Goal: Find specific page/section: Find specific page/section

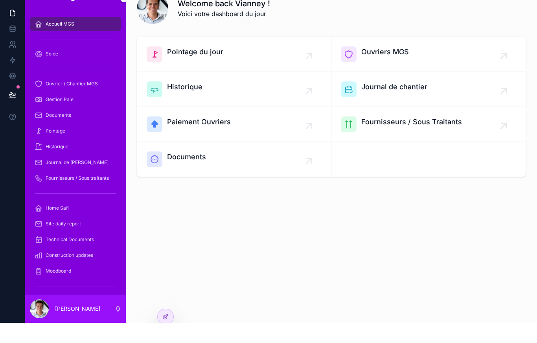
scroll to position [2, 0]
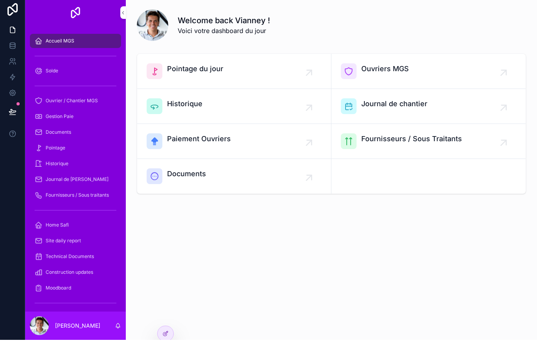
click at [166, 335] on icon at bounding box center [165, 336] width 6 height 6
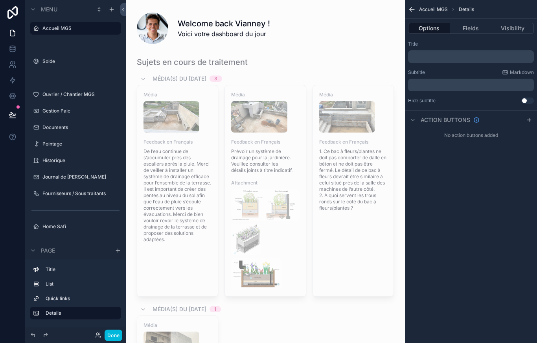
click at [110, 340] on button "Done" at bounding box center [114, 334] width 18 height 11
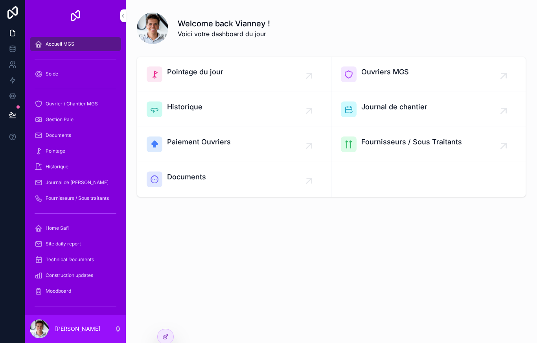
click at [168, 304] on div "Welcome back Vianney ! Voici votre dashboard du jour Pointage du jour Ouvriers …" at bounding box center [331, 171] width 411 height 343
click at [166, 318] on div "Welcome back Vianney ! Voici votre dashboard du jour Pointage du jour Ouvriers …" at bounding box center [331, 171] width 411 height 343
click at [528, 250] on div "Welcome back Vianney ! Voici votre dashboard du jour Pointage du jour Ouvriers …" at bounding box center [331, 131] width 411 height 263
click at [167, 342] on icon at bounding box center [167, 348] width 0 height 0
click at [167, 342] on icon at bounding box center [165, 347] width 6 height 6
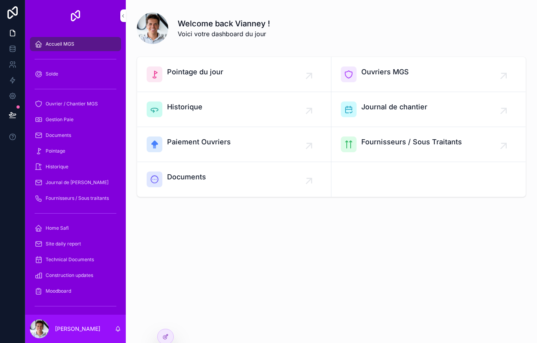
click at [174, 337] on div "Welcome back Vianney ! Voici votre dashboard du jour Pointage du jour Ouvriers …" at bounding box center [331, 171] width 411 height 343
click at [166, 334] on icon at bounding box center [165, 336] width 6 height 6
click at [166, 342] on div at bounding box center [166, 336] width 16 height 15
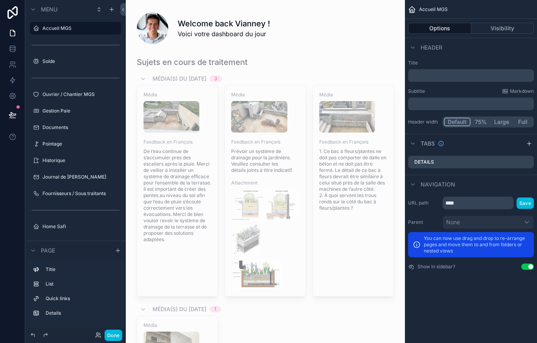
click at [46, 31] on label "Accueil MGS" at bounding box center [79, 28] width 74 height 6
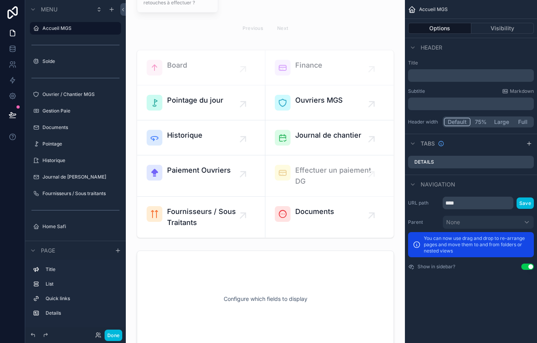
scroll to position [402, 0]
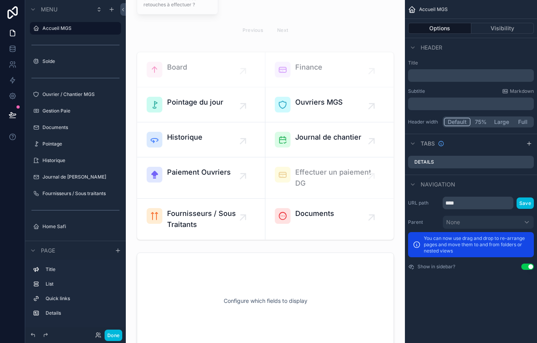
click at [274, 197] on div "scrollable content" at bounding box center [265, 146] width 267 height 194
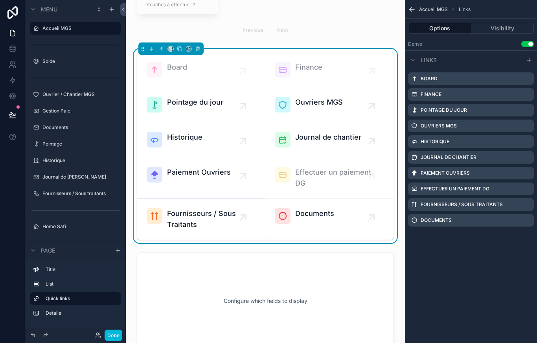
click at [488, 218] on div "Documents" at bounding box center [471, 220] width 126 height 13
click at [489, 219] on div "Documents" at bounding box center [471, 220] width 126 height 13
click at [431, 226] on div "Board Finance Pointage du jour Ouvriers MGS Historique Journal de chantier Paie…" at bounding box center [471, 149] width 132 height 160
click at [515, 217] on div "Documents" at bounding box center [471, 220] width 126 height 13
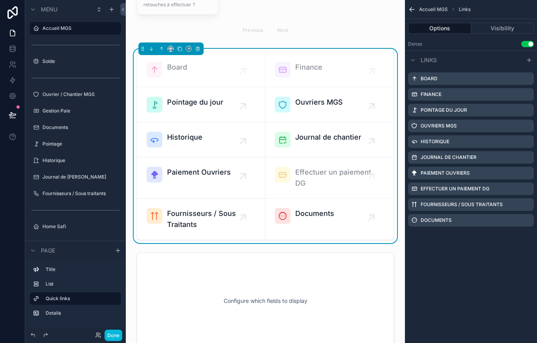
click at [455, 220] on div "Documents" at bounding box center [471, 220] width 126 height 13
click at [513, 224] on div "Documents" at bounding box center [471, 220] width 126 height 13
click at [513, 220] on div "Documents" at bounding box center [471, 220] width 126 height 13
click at [509, 221] on div "Documents" at bounding box center [471, 220] width 126 height 13
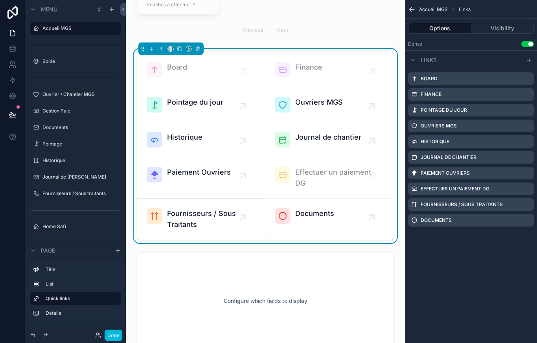
click at [504, 220] on div "Documents" at bounding box center [471, 220] width 126 height 13
click at [521, 219] on div "Documents" at bounding box center [471, 220] width 126 height 13
